Goal: Task Accomplishment & Management: Manage account settings

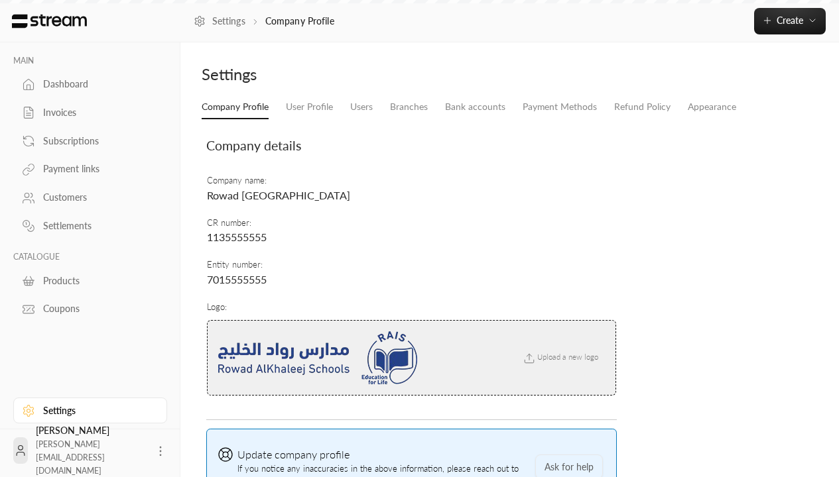
click at [88, 198] on div "Customers" at bounding box center [96, 197] width 107 height 13
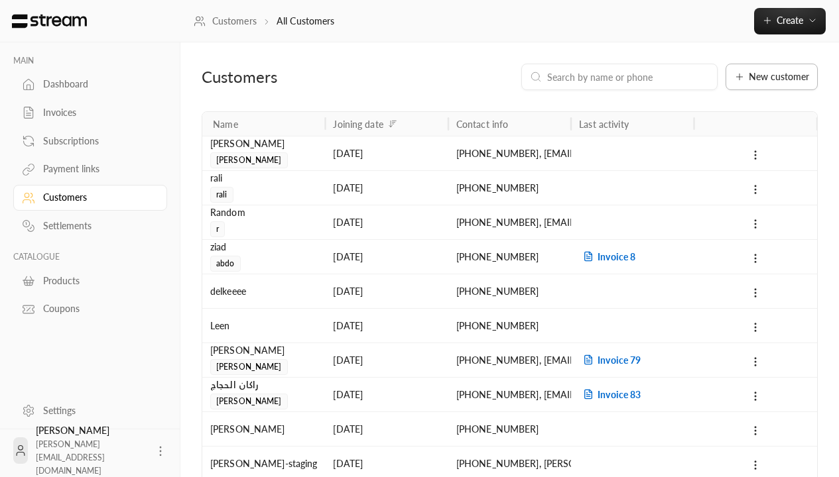
click at [772, 77] on span "New customer" at bounding box center [779, 76] width 60 height 9
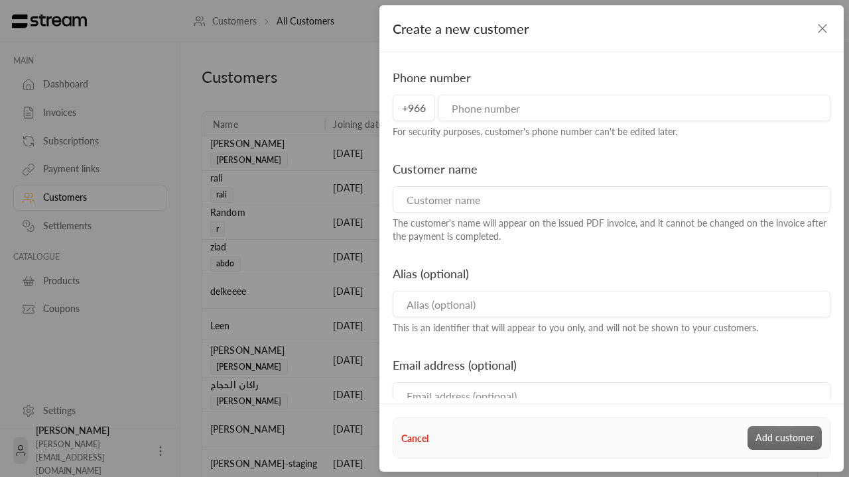
type input "0557894512"
